Goal: Information Seeking & Learning: Find specific fact

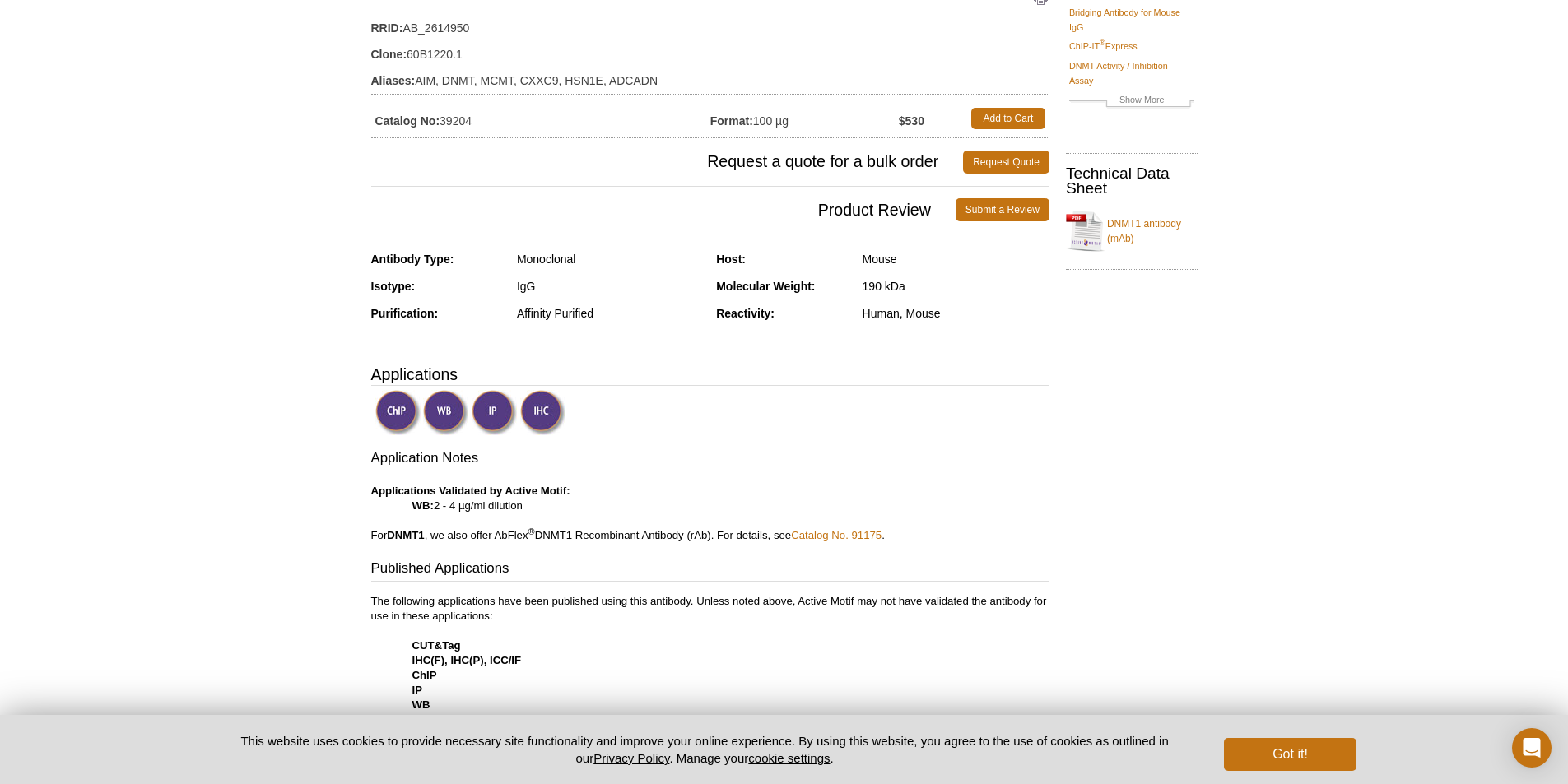
click at [547, 412] on img at bounding box center [543, 412] width 45 height 45
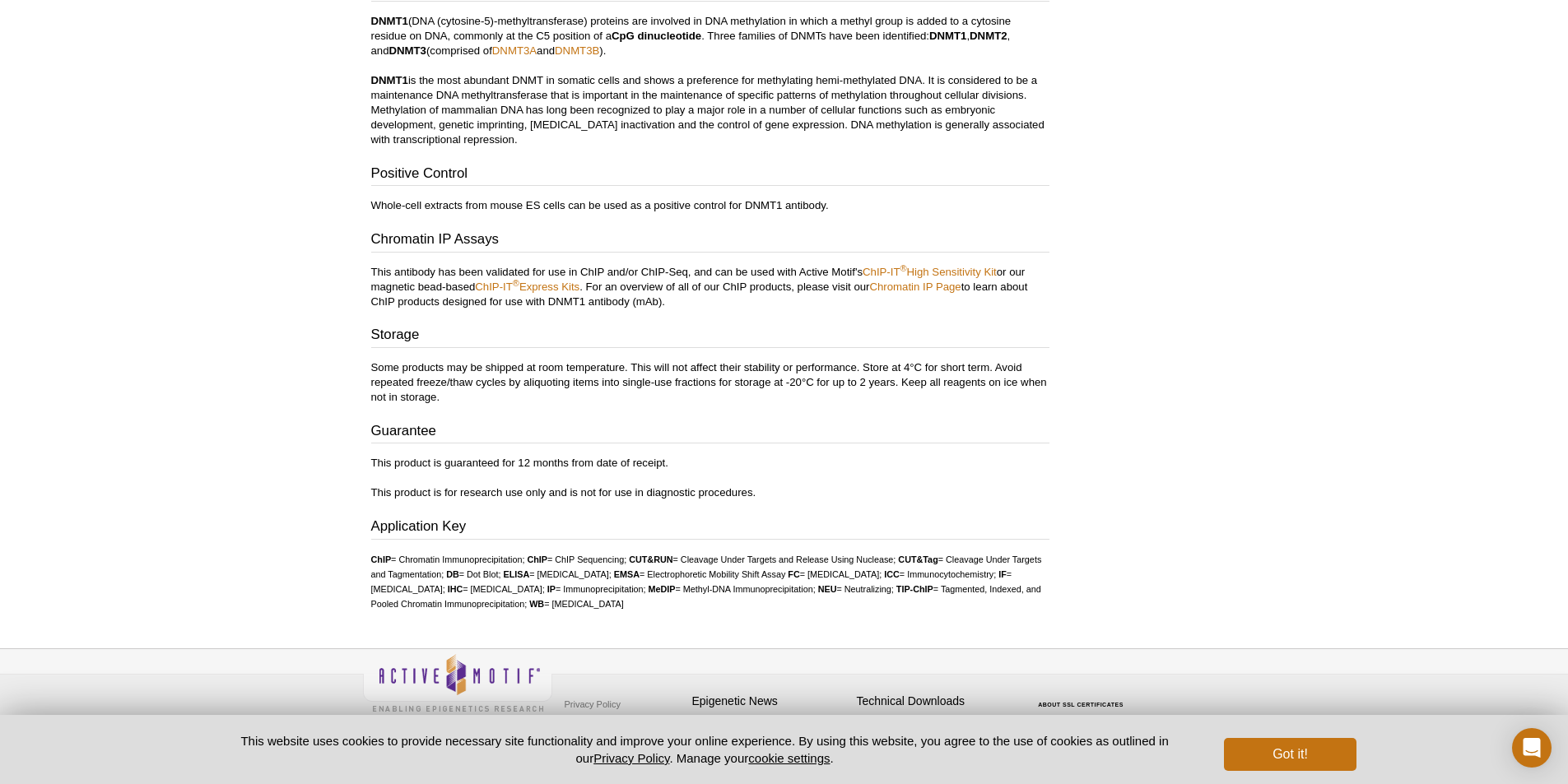
scroll to position [1196, 0]
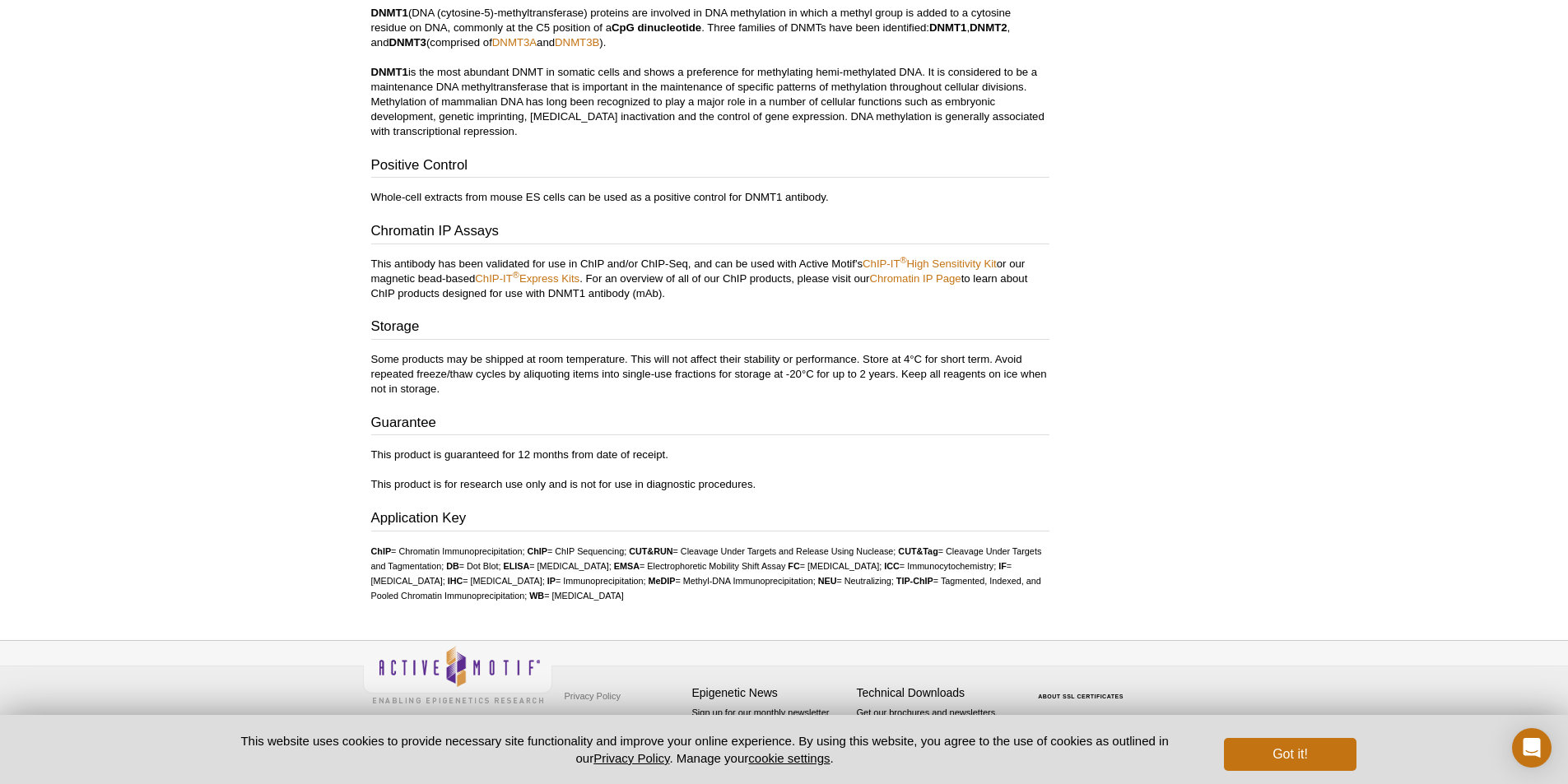
click at [633, 486] on p "This product is guaranteed for 12 months from date of receipt. This product is …" at bounding box center [710, 469] width 678 height 44
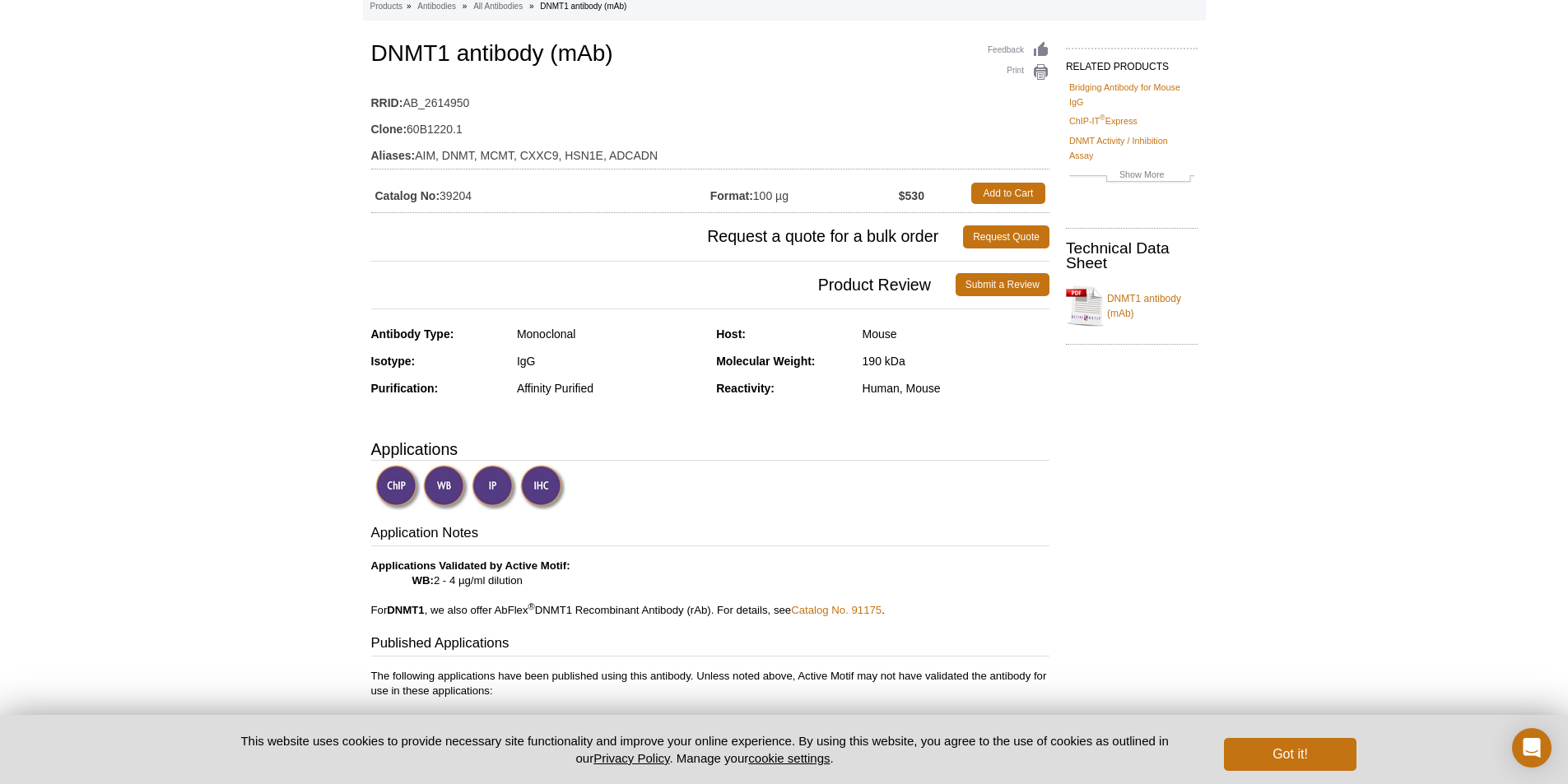
scroll to position [0, 0]
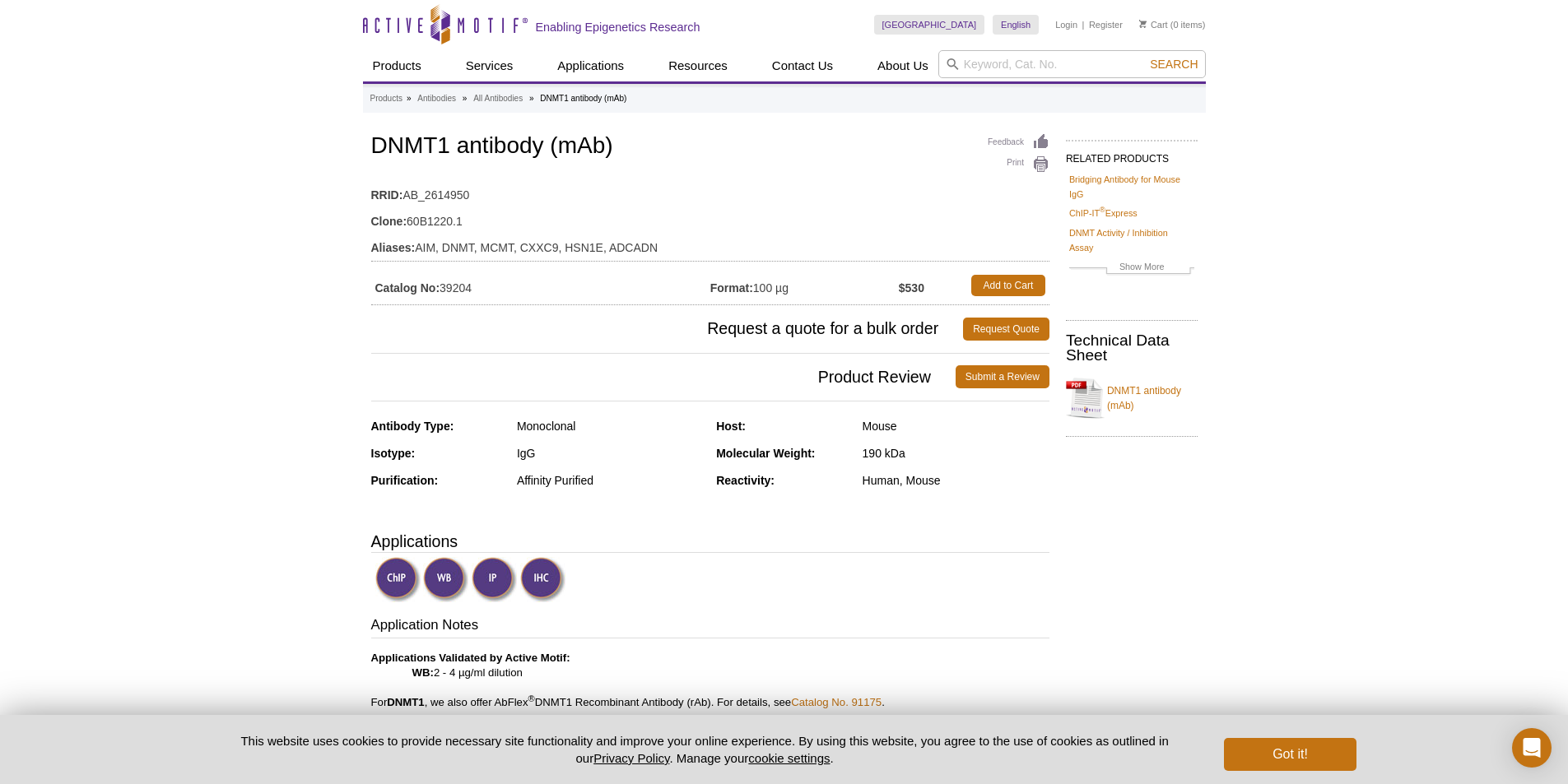
click at [453, 287] on td "Catalog No: 39204" at bounding box center [540, 285] width 339 height 30
copy td "39204"
drag, startPoint x: 471, startPoint y: 219, endPoint x: 408, endPoint y: 228, distance: 63.6
click at [408, 228] on td "Clone: 60B1220.1" at bounding box center [710, 217] width 678 height 26
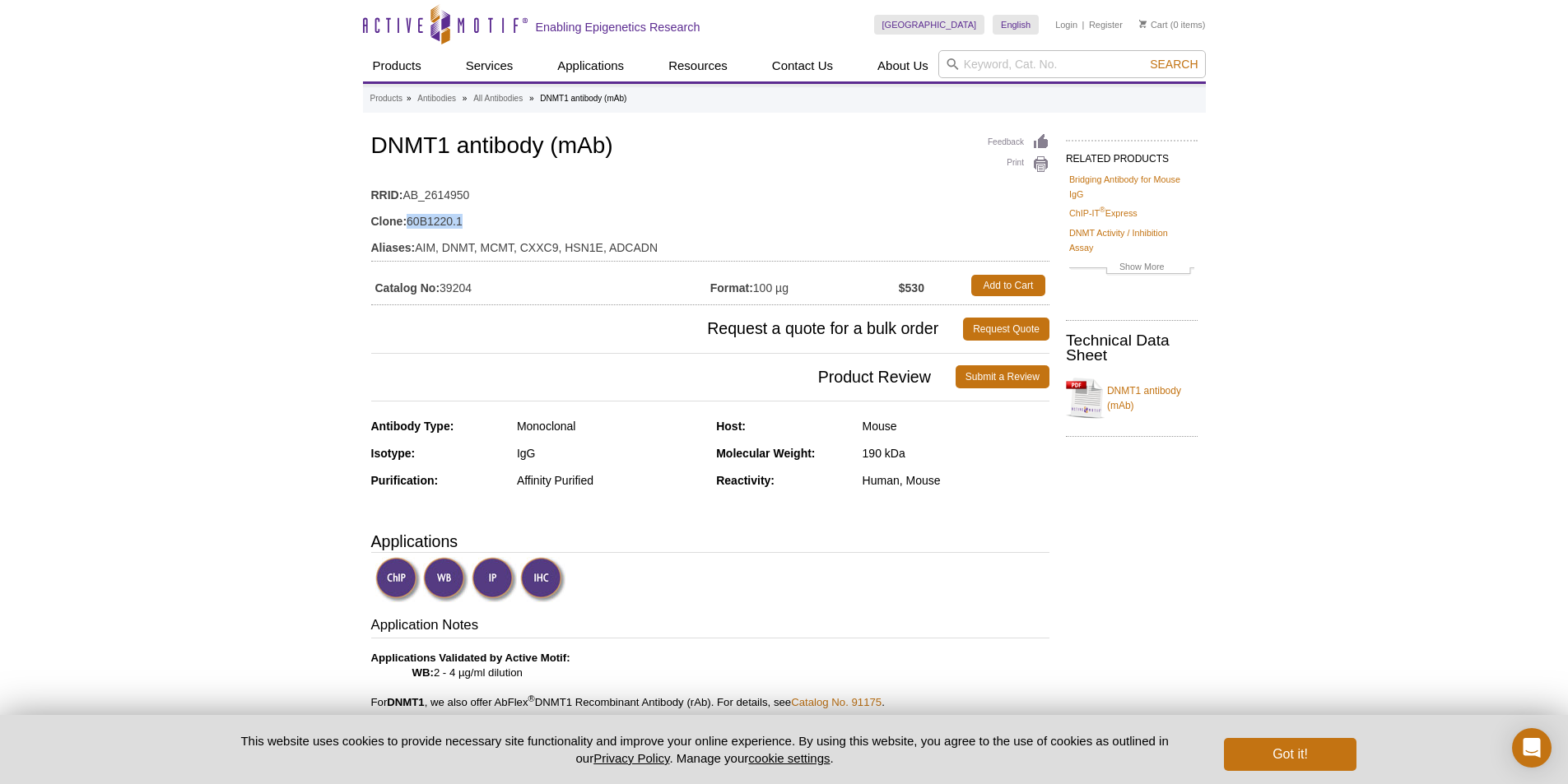
copy td "60B1220.1"
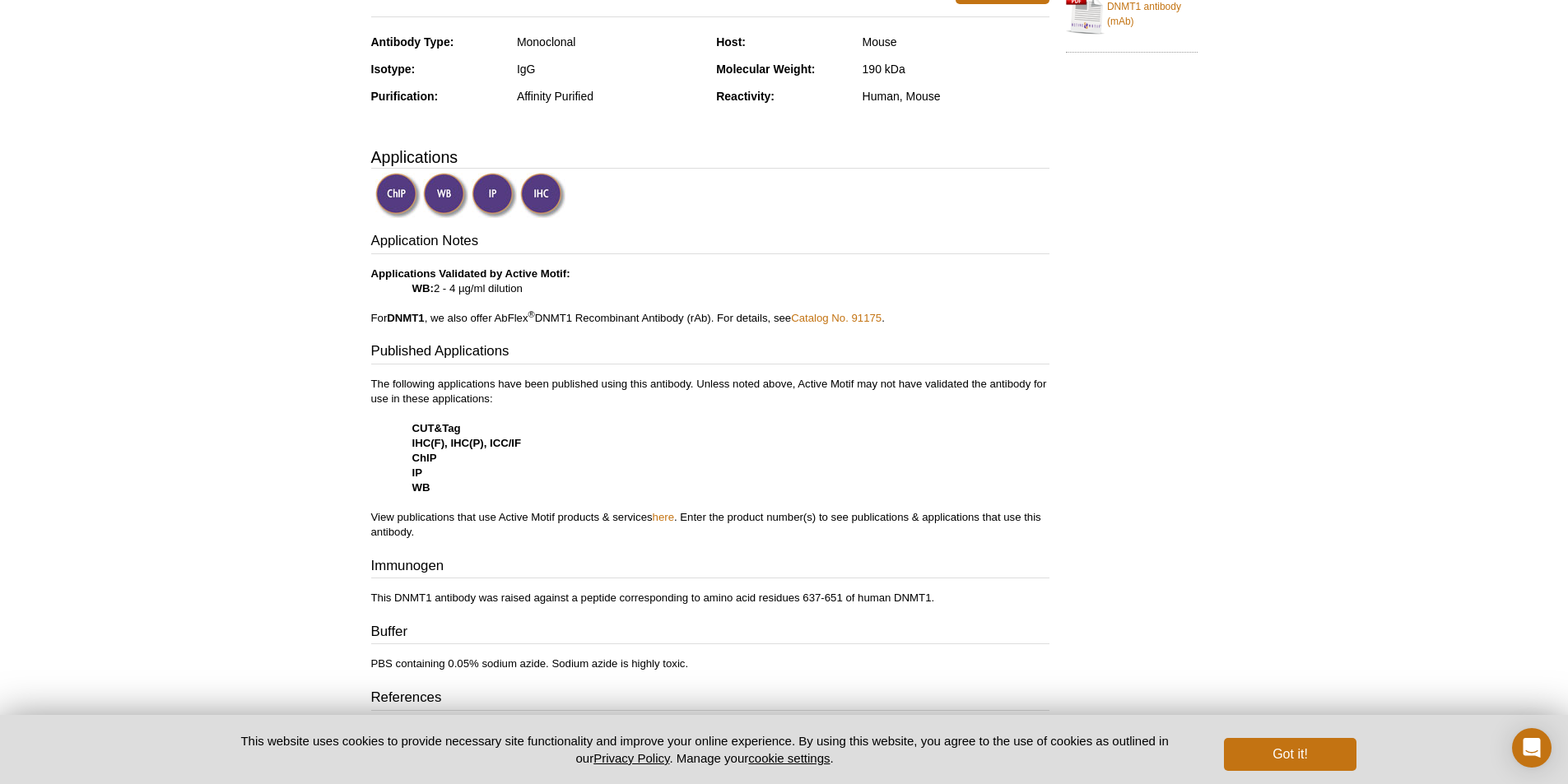
scroll to position [576, 0]
